Goal: Find specific page/section: Find specific page/section

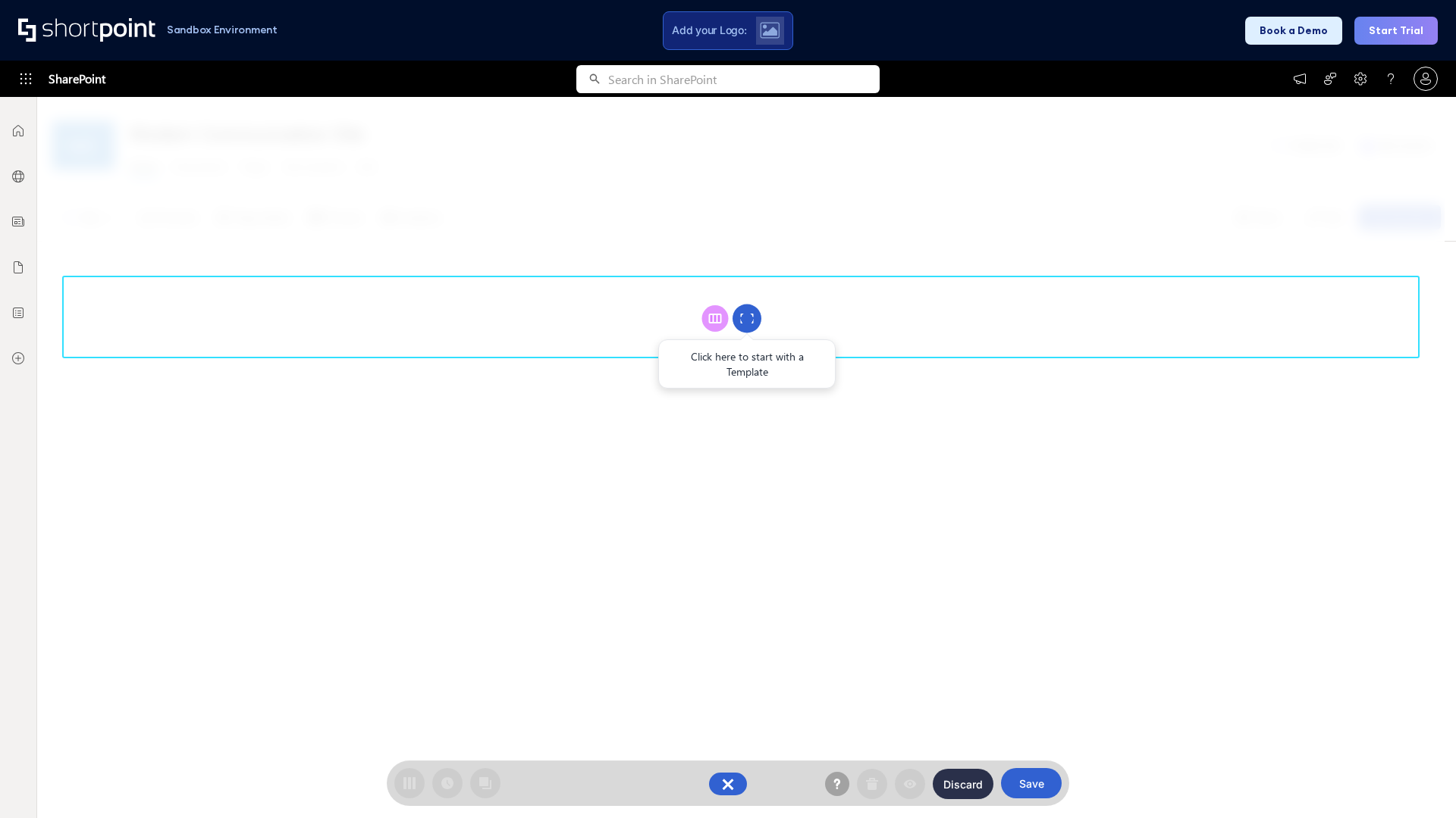
click at [747, 319] on circle at bounding box center [746, 319] width 29 height 29
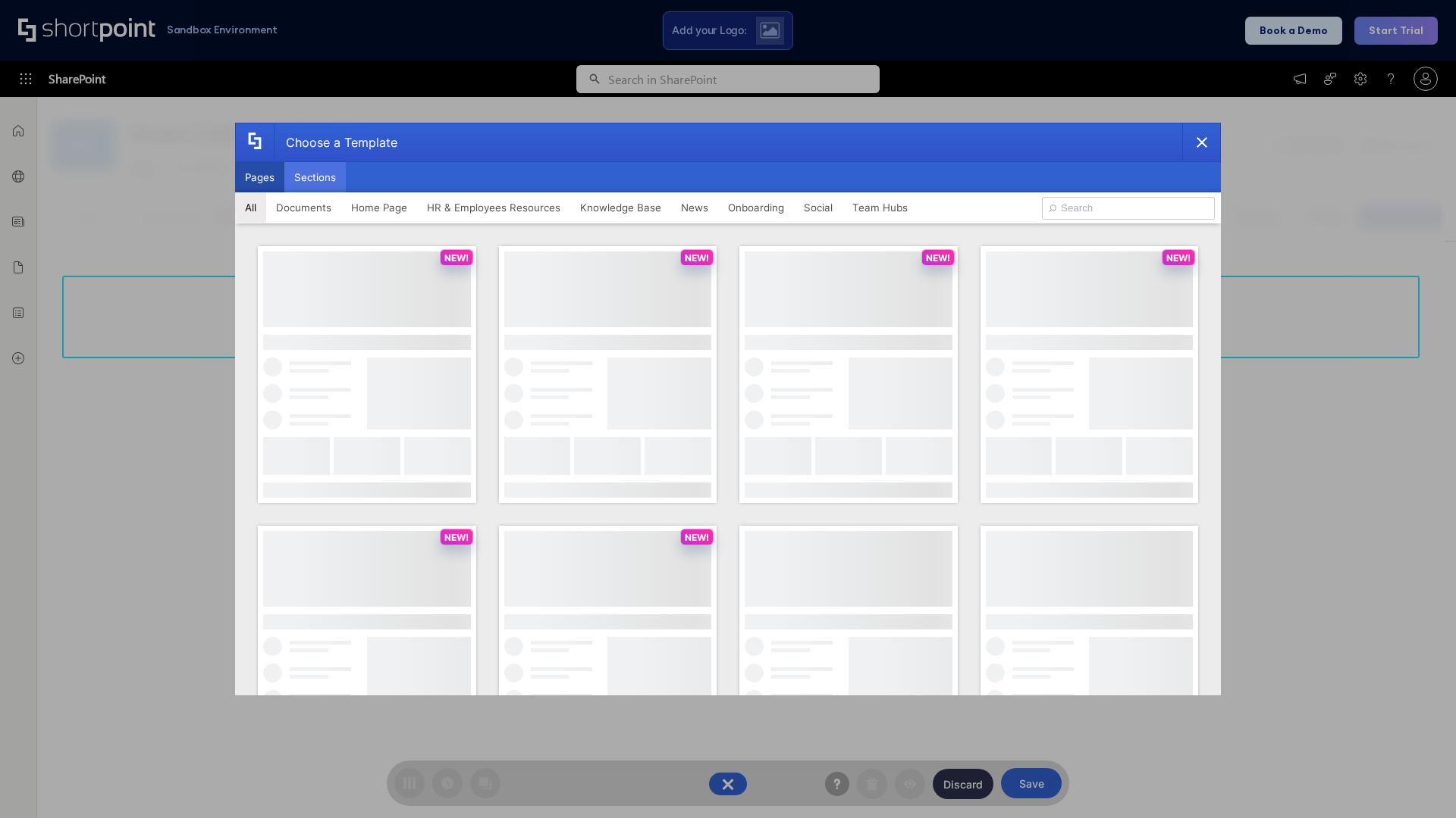
click at [315, 177] on button "Sections" at bounding box center [315, 177] width 62 height 30
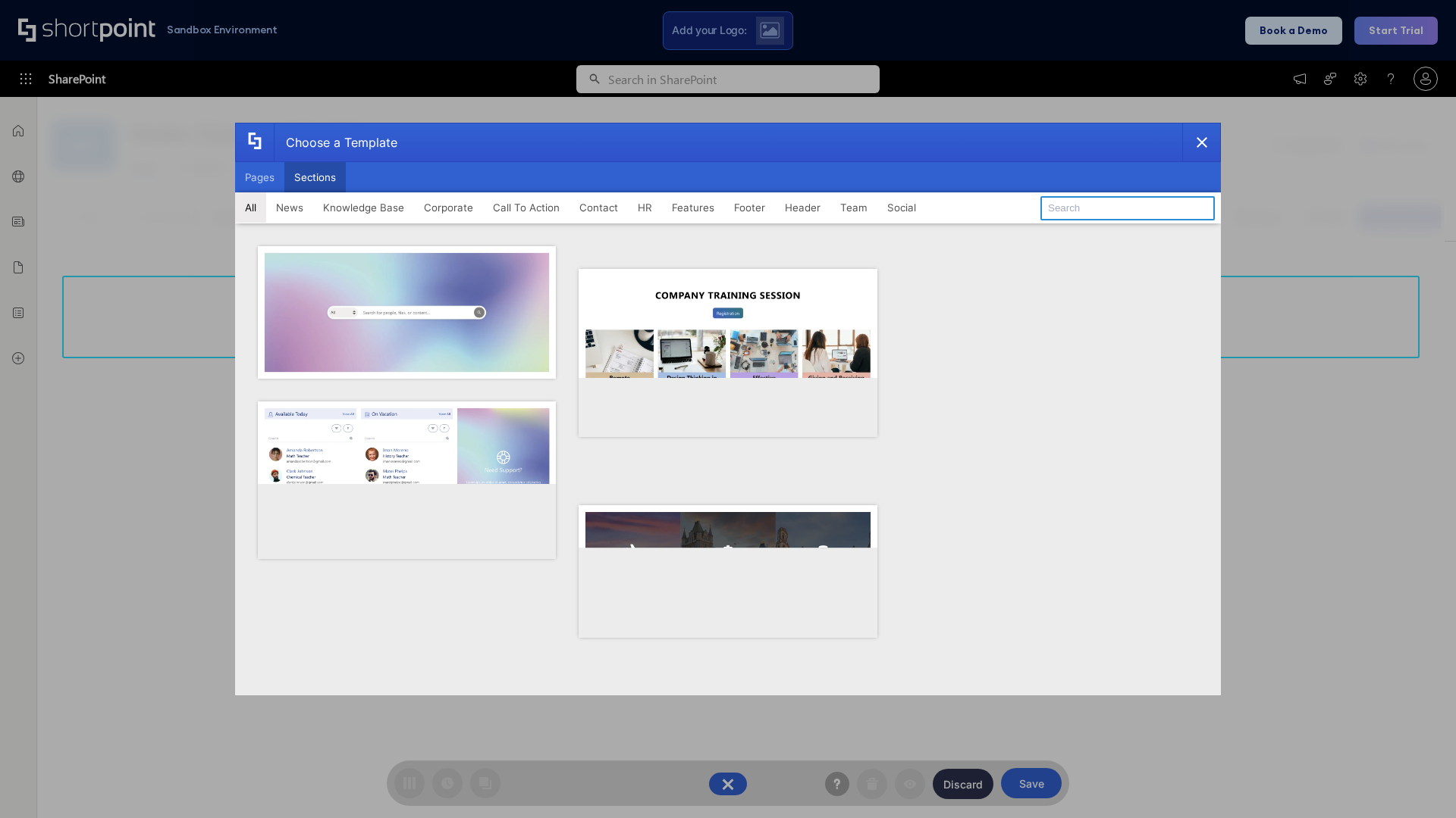
type input "Announcements"
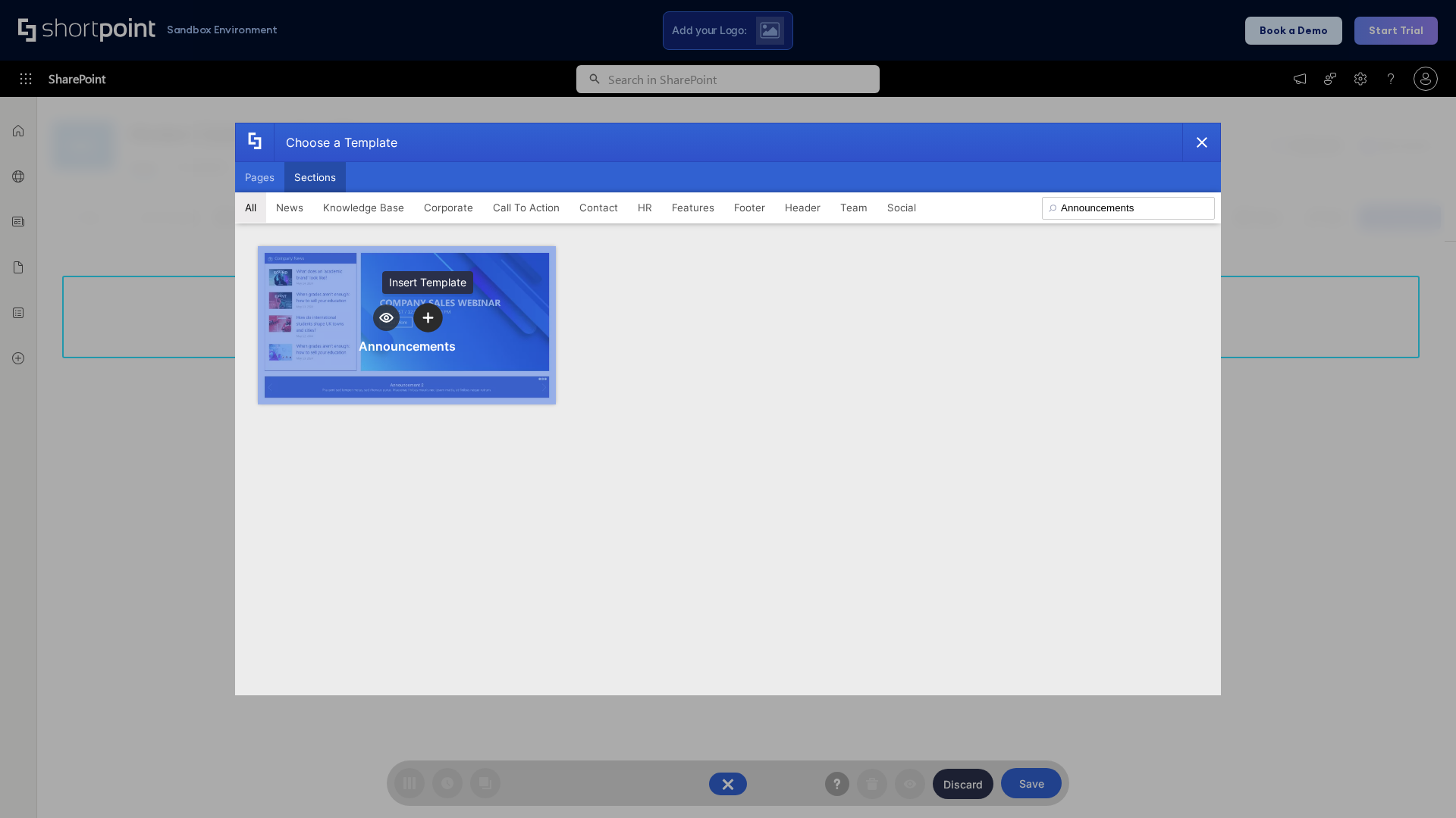
click at [428, 318] on icon "template selector" at bounding box center [427, 317] width 10 height 10
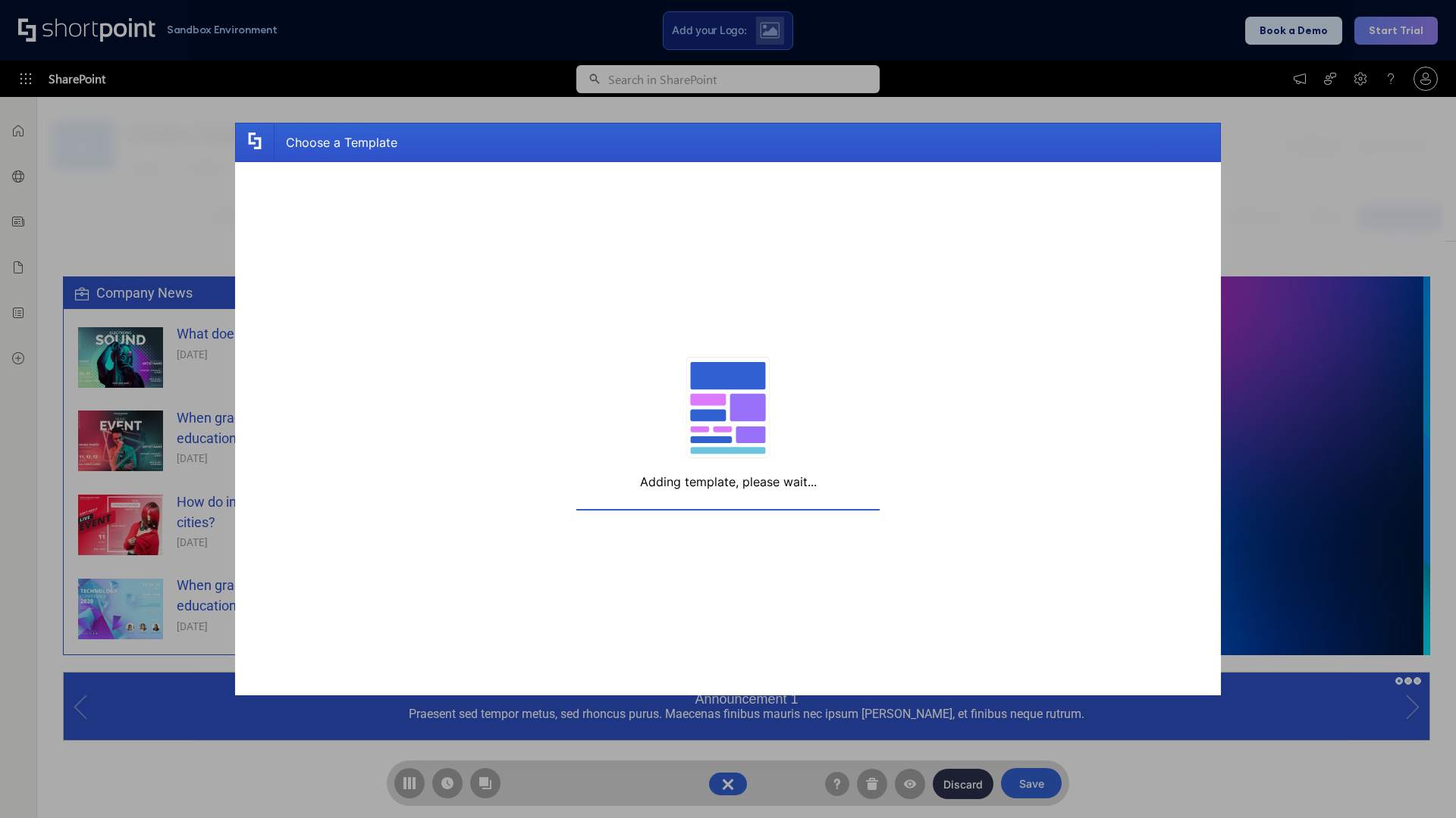
scroll to position [11, 11]
